Goal: Download file/media

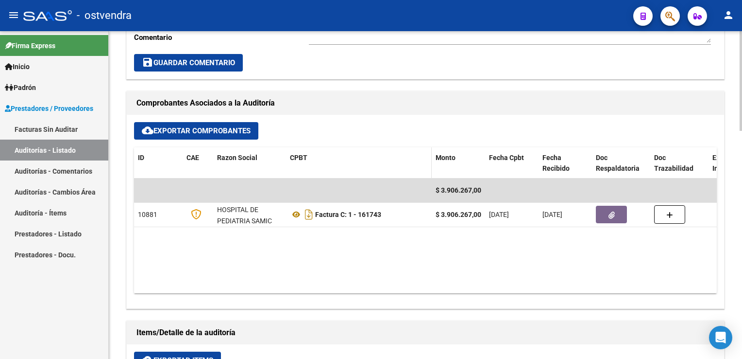
scroll to position [389, 0]
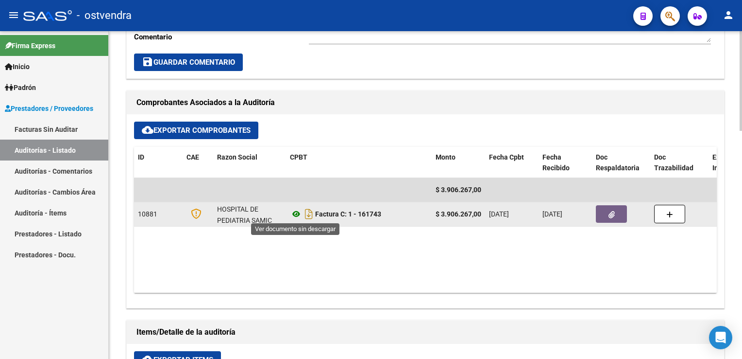
click at [293, 214] on icon at bounding box center [296, 214] width 13 height 12
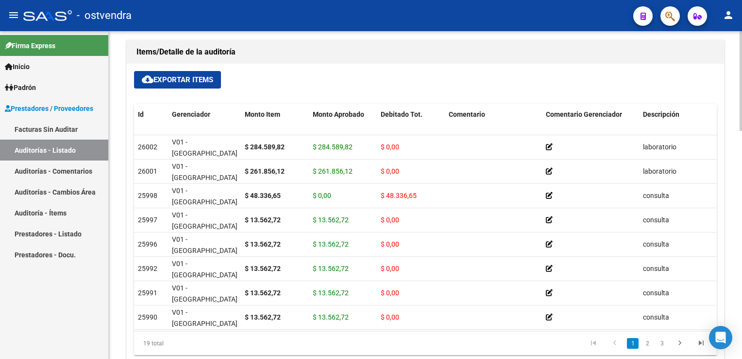
scroll to position [680, 0]
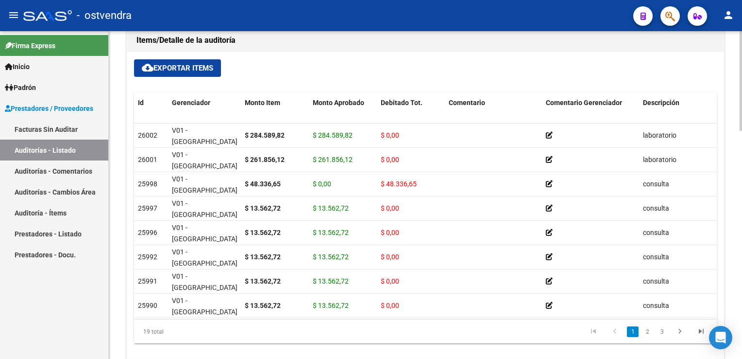
click at [181, 65] on span "cloud_download Exportar Items" at bounding box center [177, 68] width 71 height 9
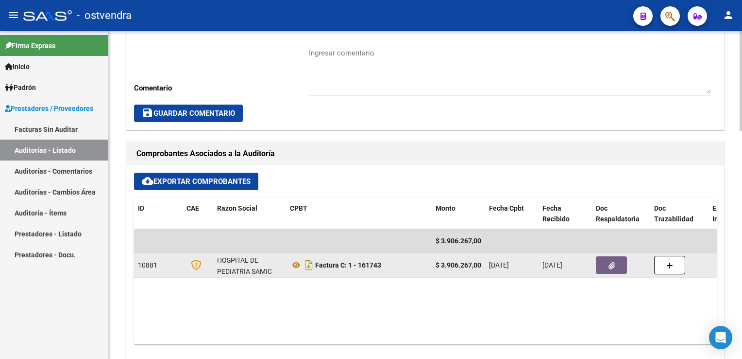
scroll to position [340, 0]
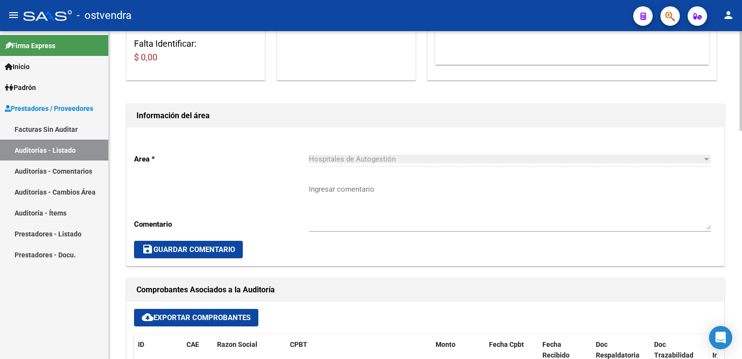
scroll to position [194, 0]
